Goal: Information Seeking & Learning: Learn about a topic

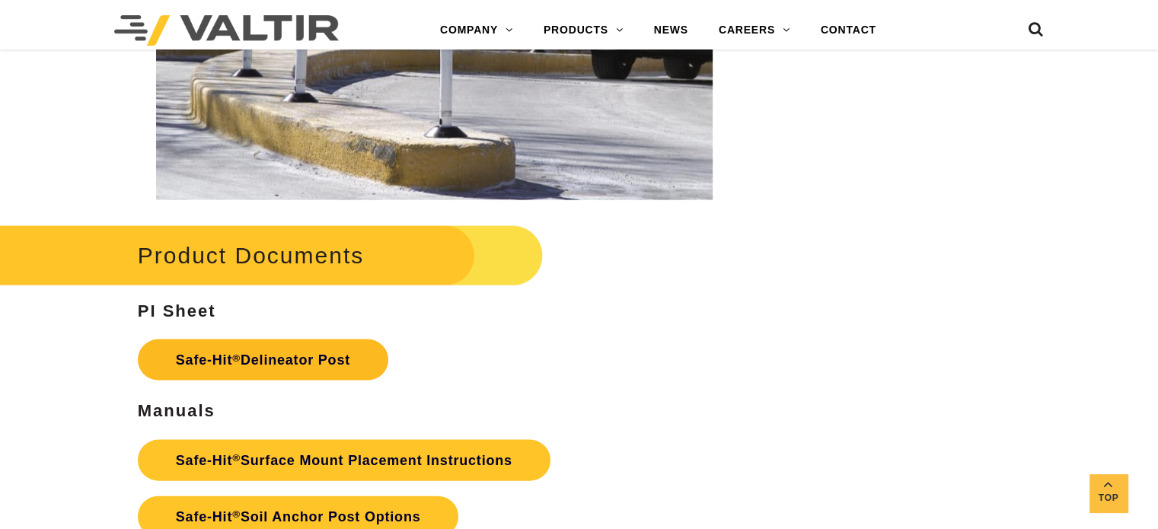
click at [325, 356] on link "Safe-Hit ® Delineator Post" at bounding box center [263, 360] width 251 height 41
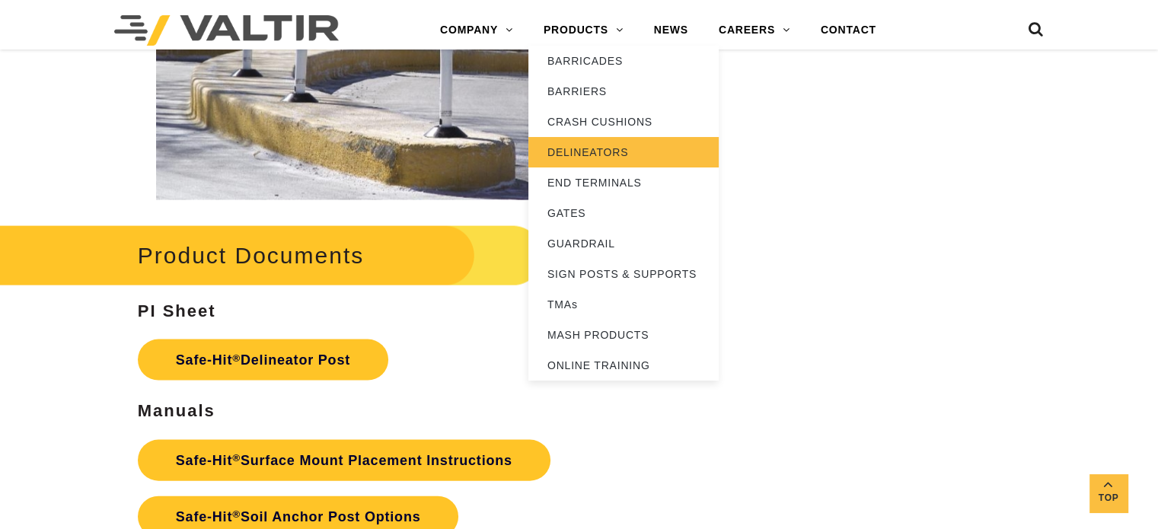
click at [595, 148] on link "DELINEATORS" at bounding box center [623, 152] width 190 height 30
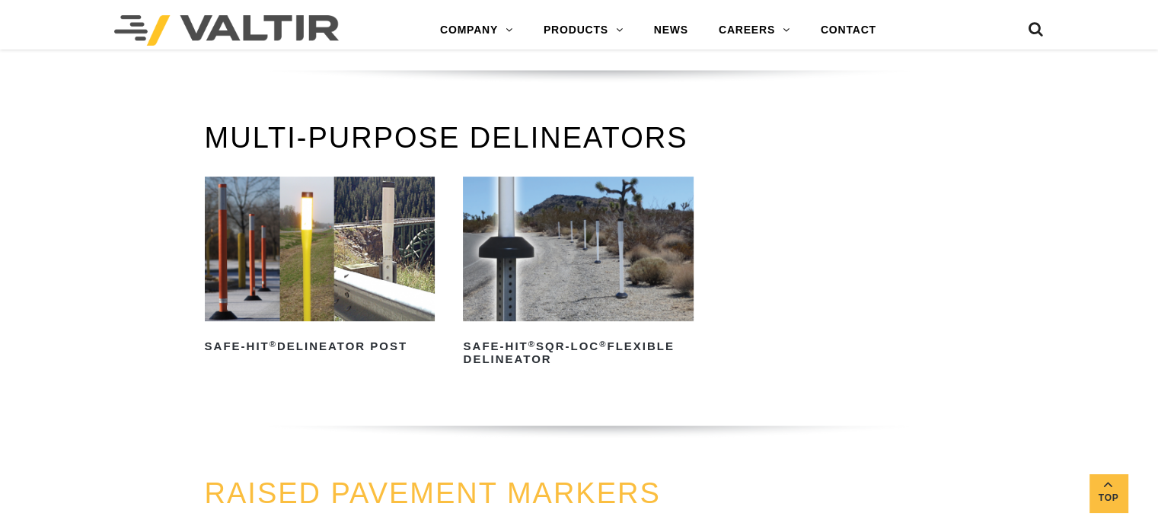
scroll to position [457, 0]
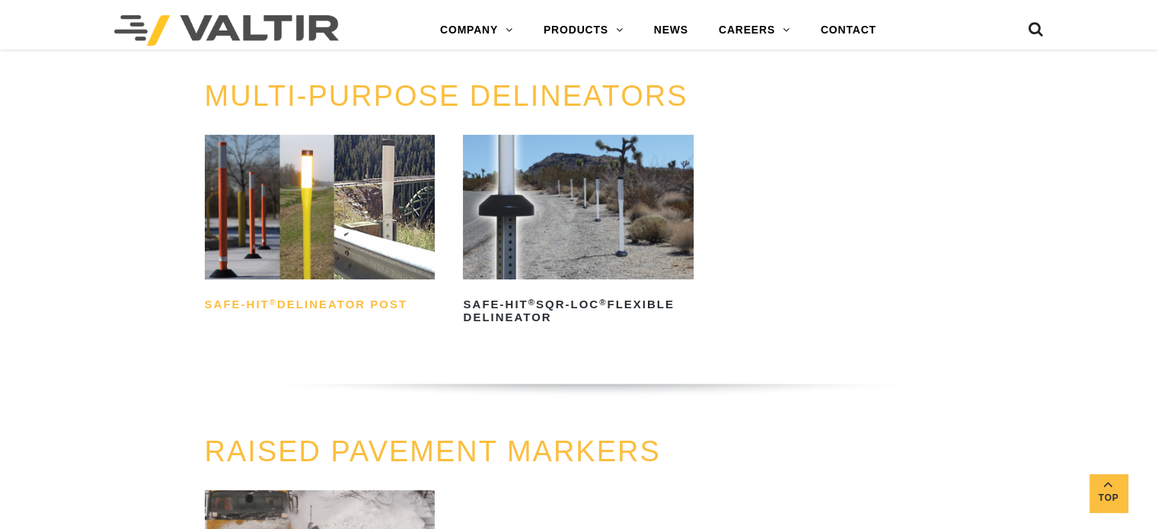
click at [377, 297] on h2 "Safe-Hit ® Delineator Post" at bounding box center [320, 305] width 231 height 24
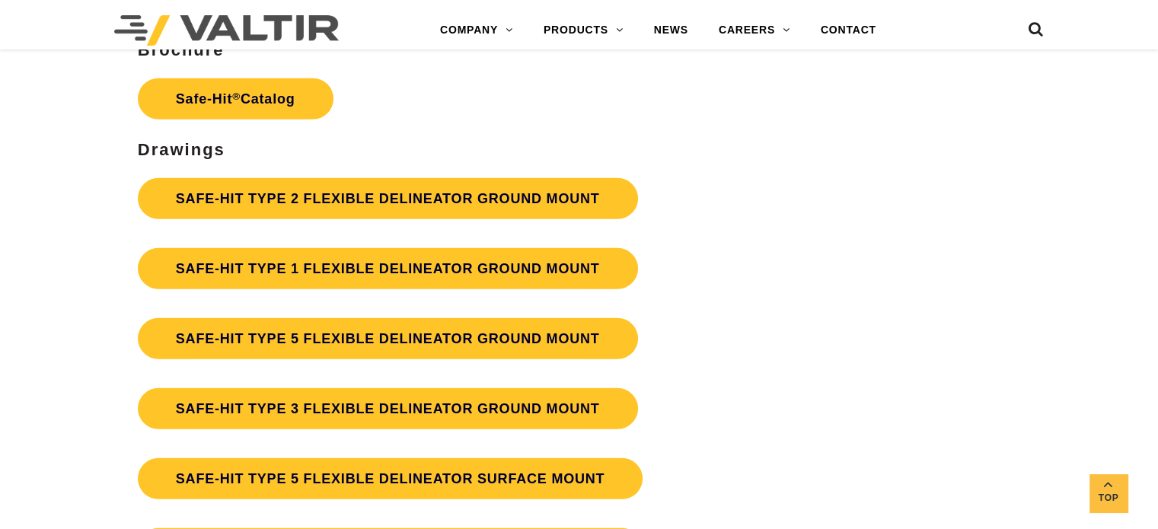
scroll to position [4081, 0]
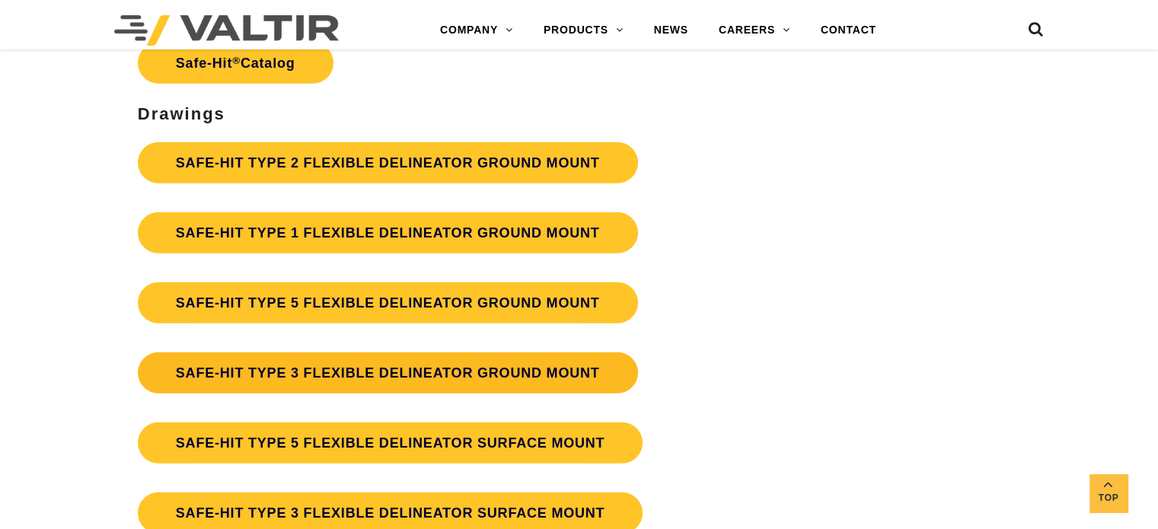
click at [573, 380] on link "SAFE-HIT TYPE 3 FLEXIBLE DELINEATOR GROUND MOUNT" at bounding box center [388, 373] width 500 height 41
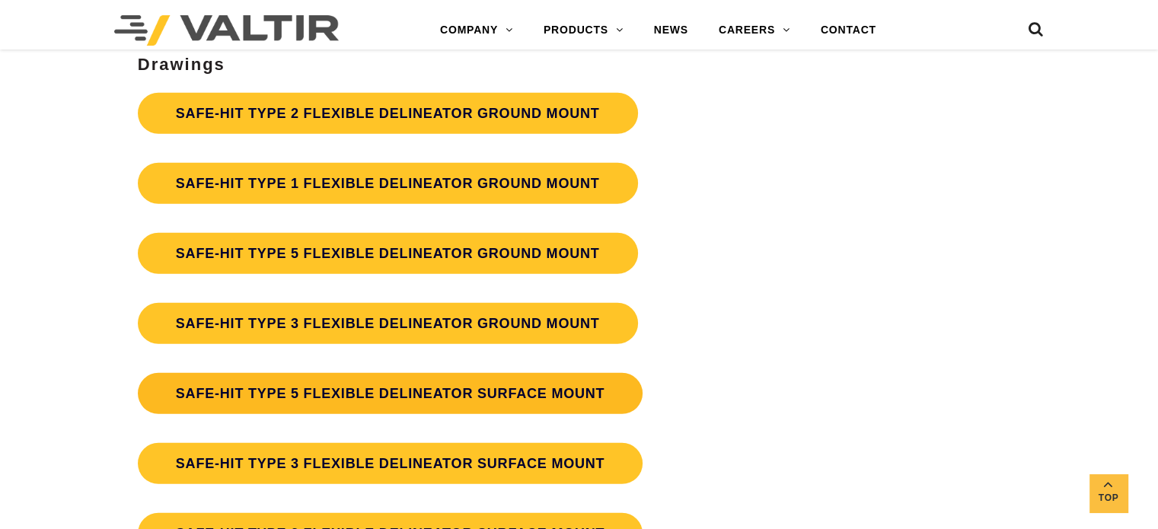
scroll to position [4157, 0]
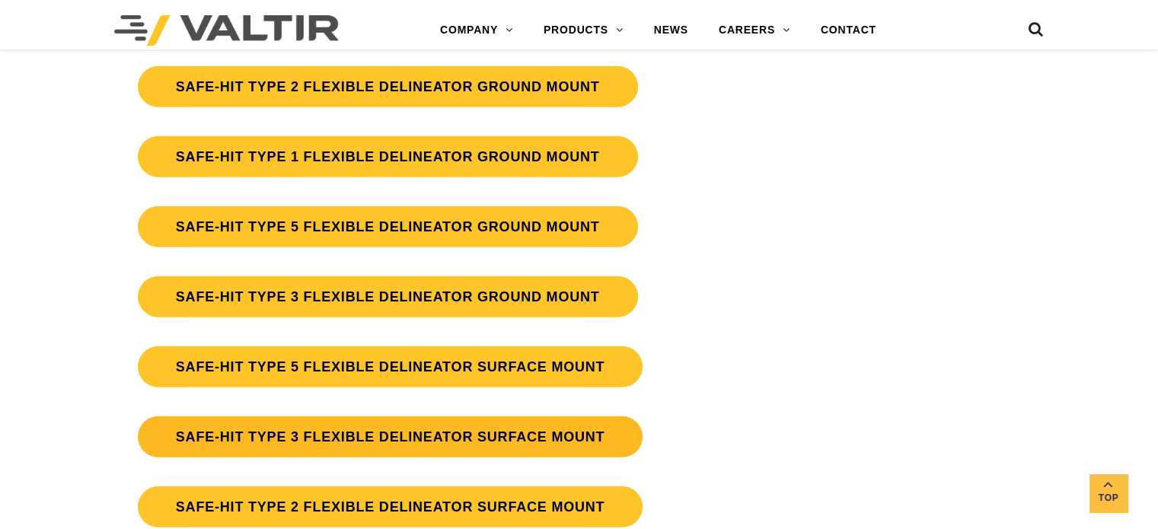
click at [423, 437] on link "SAFE-HIT TYPE 3 FLEXIBLE DELINEATOR SURFACE MOUNT" at bounding box center [391, 436] width 506 height 41
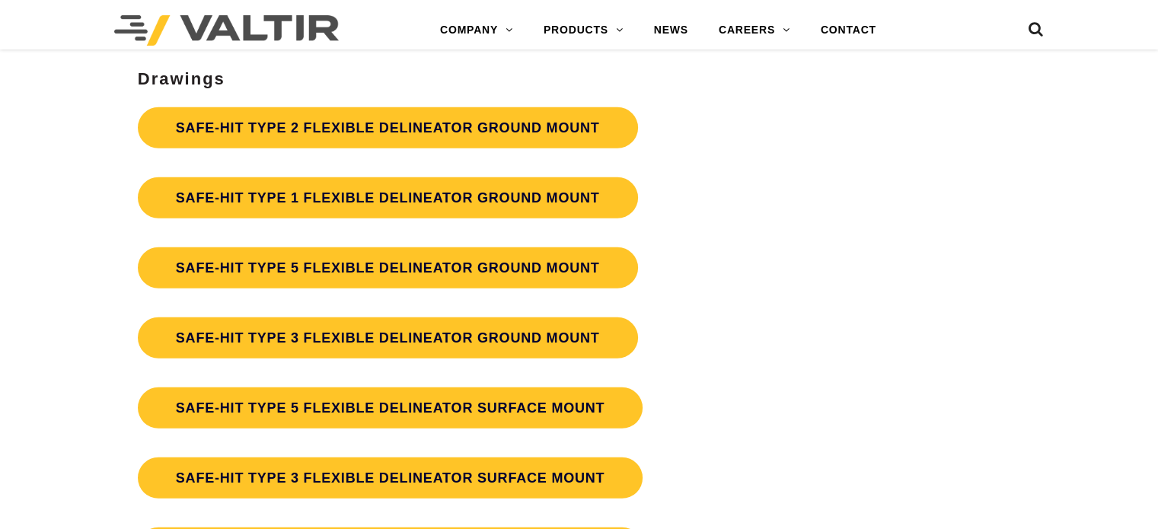
scroll to position [4157, 0]
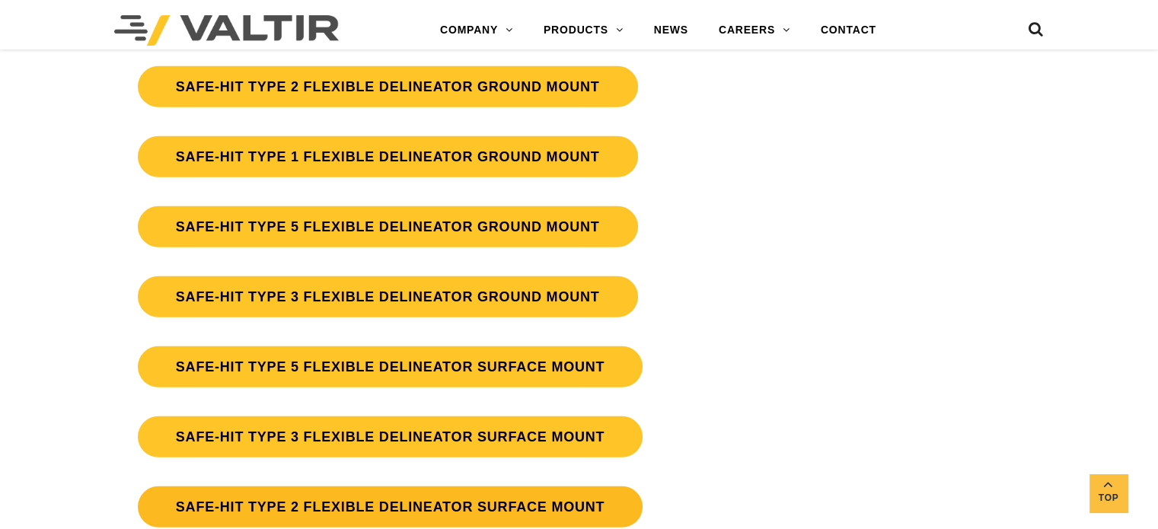
click at [347, 503] on link "SAFE-HIT TYPE 2 FLEXIBLE DELINEATOR SURFACE MOUNT" at bounding box center [391, 507] width 506 height 41
